Goal: Task Accomplishment & Management: Manage account settings

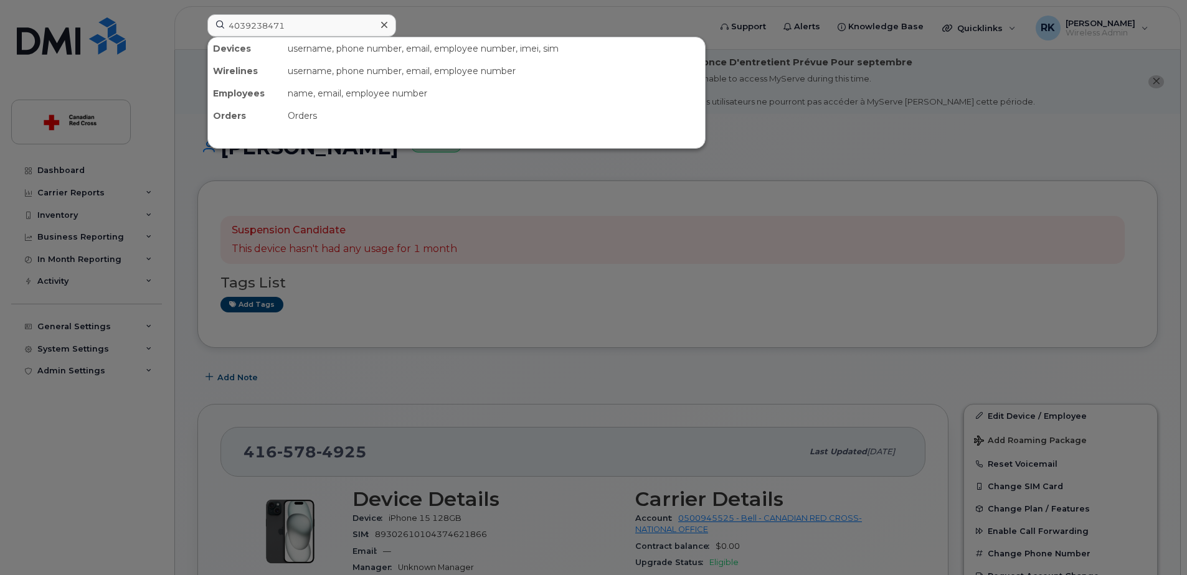
scroll to position [187, 0]
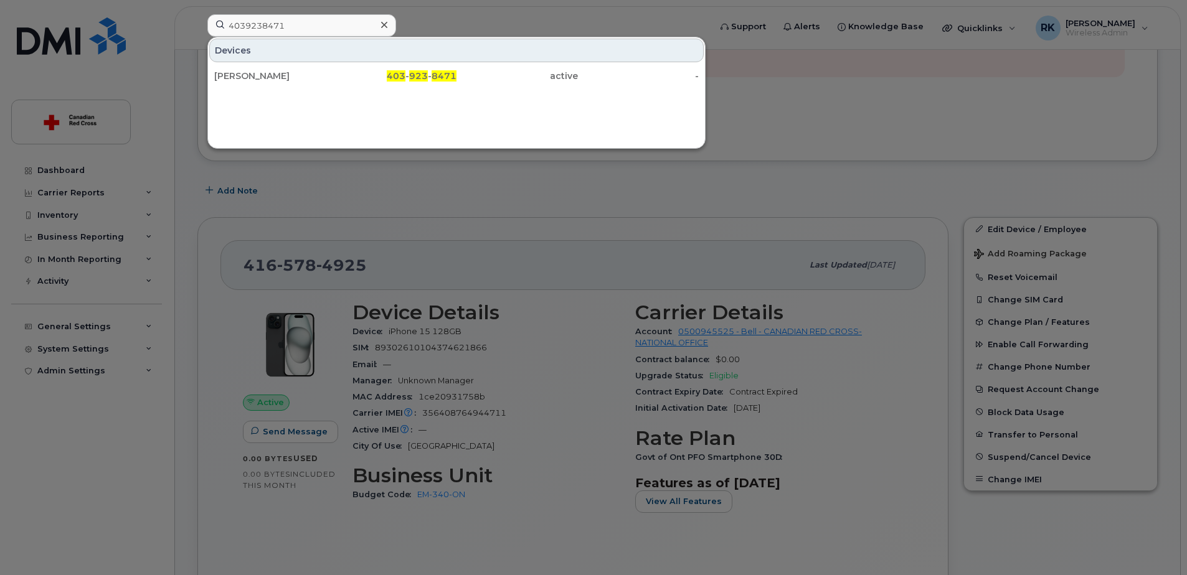
type input "4039238471"
click at [342, 62] on div "Devices Melanie Miller 403 - 923 - 8471 active -" at bounding box center [456, 62] width 497 height 51
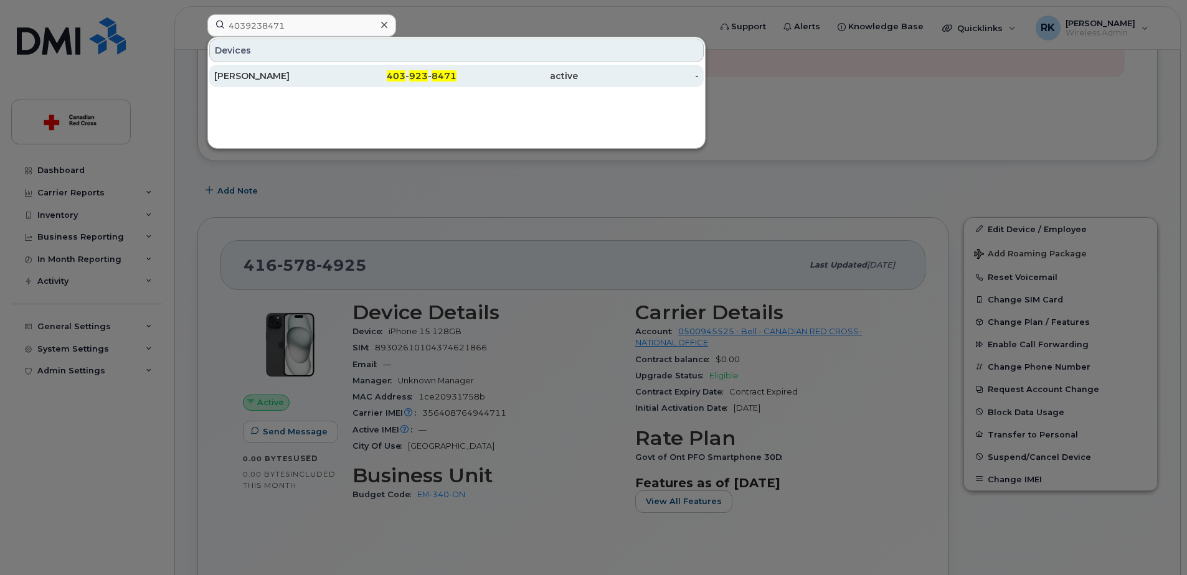
click at [346, 73] on div "403 - 923 - 8471" at bounding box center [396, 76] width 121 height 12
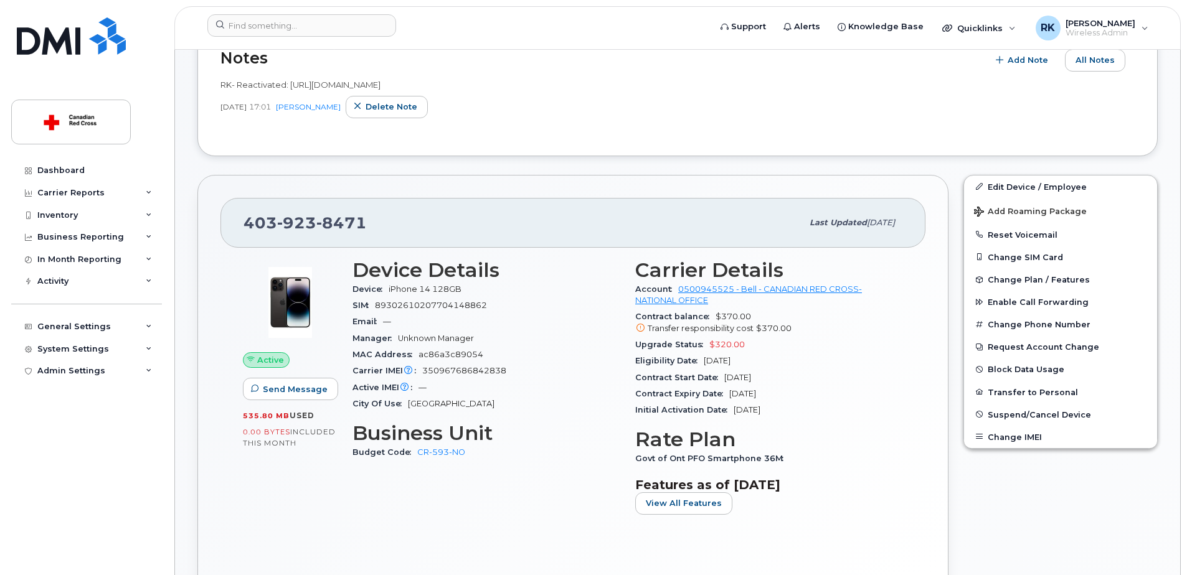
scroll to position [311, 0]
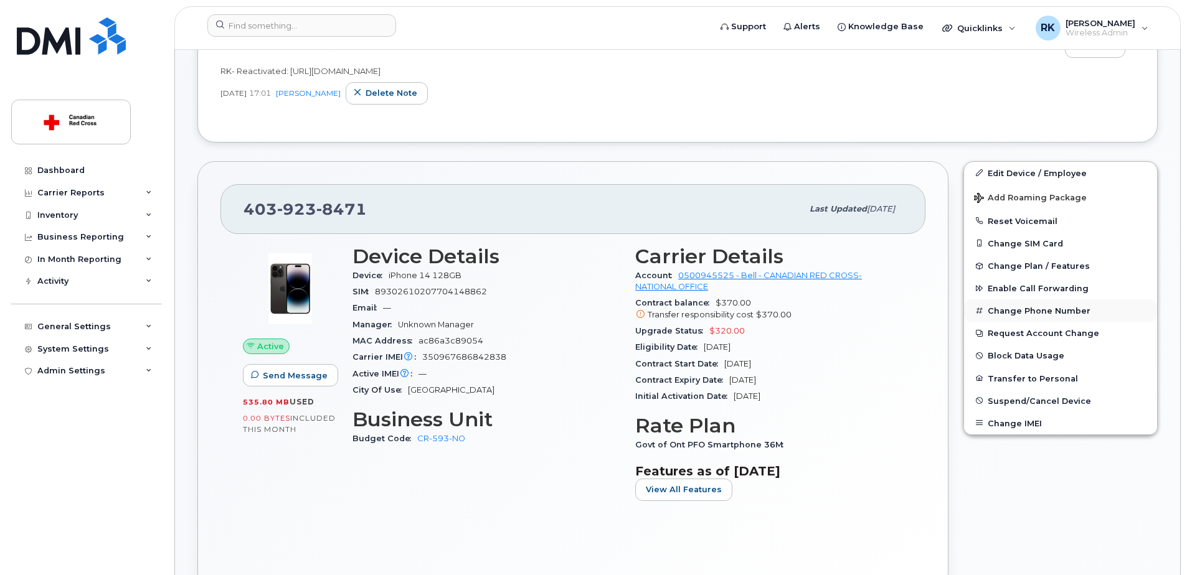
click at [1032, 310] on button "Change Phone Number" at bounding box center [1060, 310] width 193 height 22
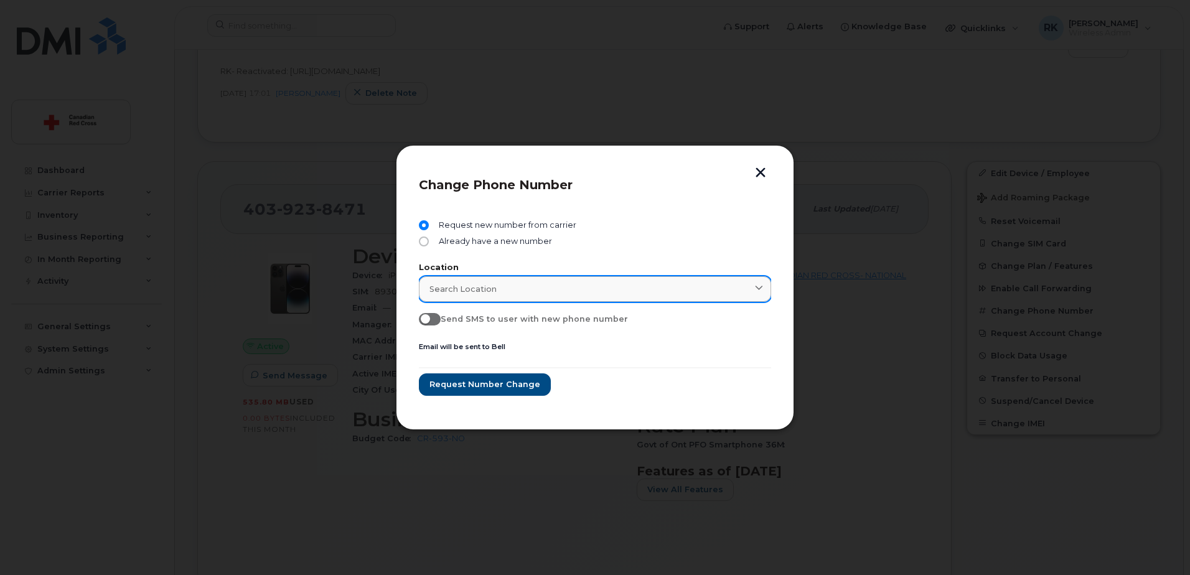
click at [555, 293] on div "Search location" at bounding box center [595, 289] width 331 height 12
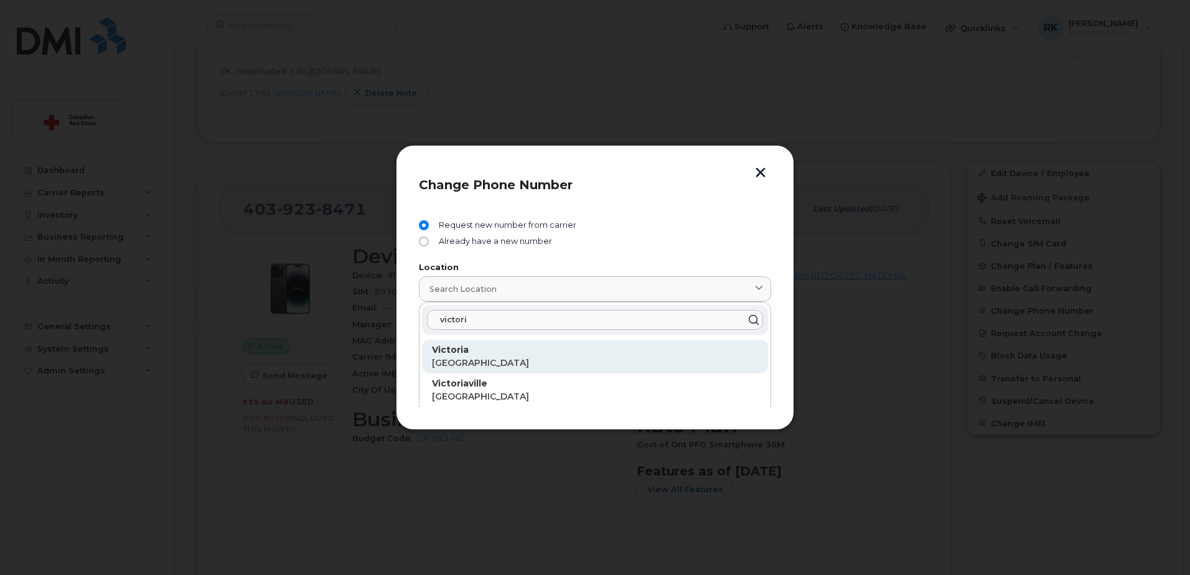
type input "victori"
click at [469, 360] on span "[GEOGRAPHIC_DATA]" at bounding box center [480, 362] width 97 height 11
type input "Victoria"
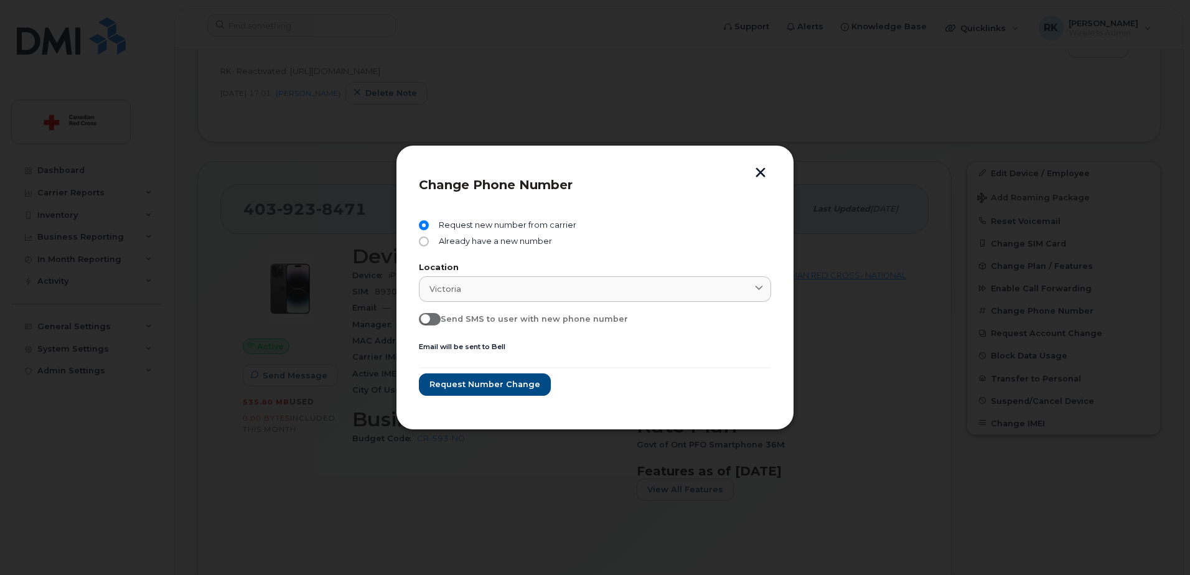
click at [434, 322] on span at bounding box center [430, 319] width 22 height 12
click at [429, 322] on input "Send SMS to user with new phone number" at bounding box center [424, 318] width 10 height 10
checkbox input "true"
click at [468, 379] on span "Request number change" at bounding box center [484, 385] width 111 height 12
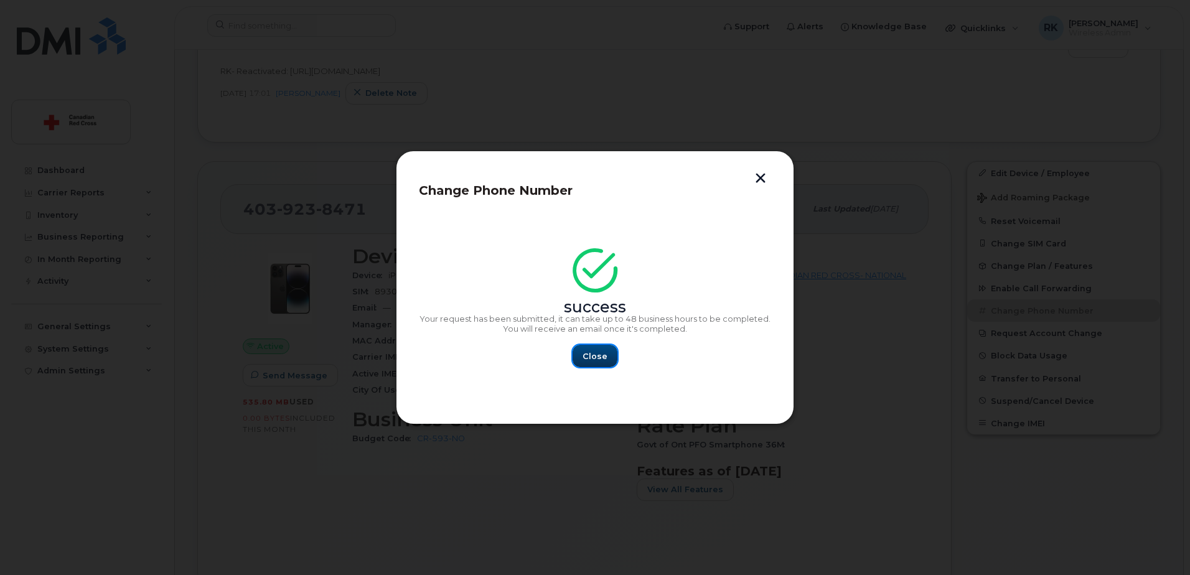
click at [606, 356] on span "Close" at bounding box center [595, 357] width 25 height 12
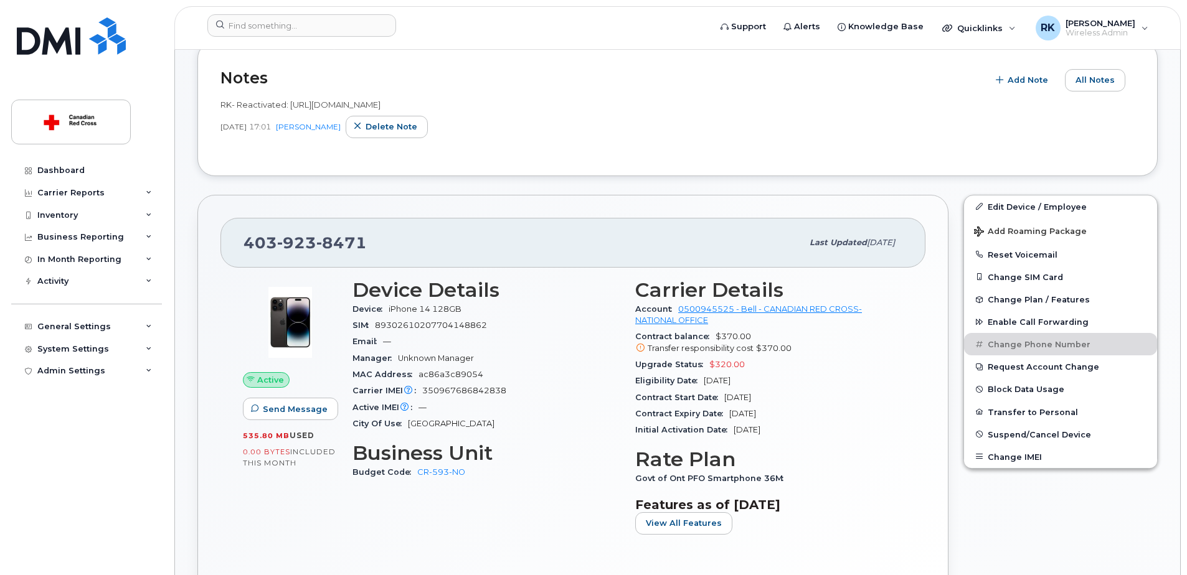
scroll to position [374, 0]
